Goal: Information Seeking & Learning: Check status

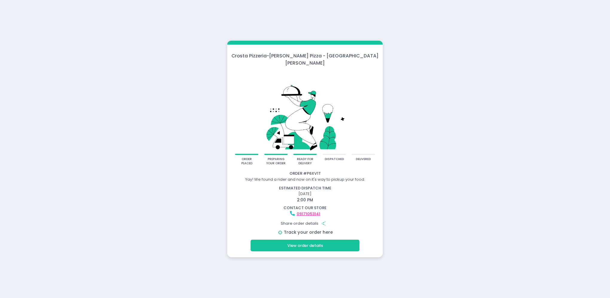
click at [311, 229] on link "Track your order here" at bounding box center [308, 232] width 49 height 6
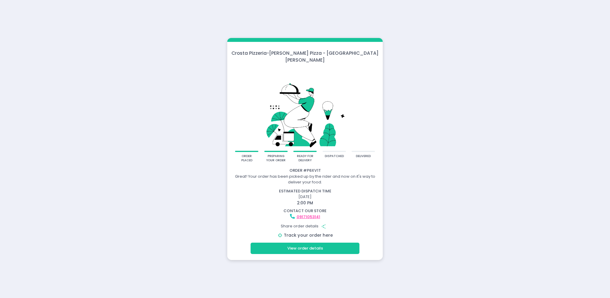
click at [308, 232] on link "Track your order here" at bounding box center [308, 235] width 49 height 6
